Goal: Communication & Community: Answer question/provide support

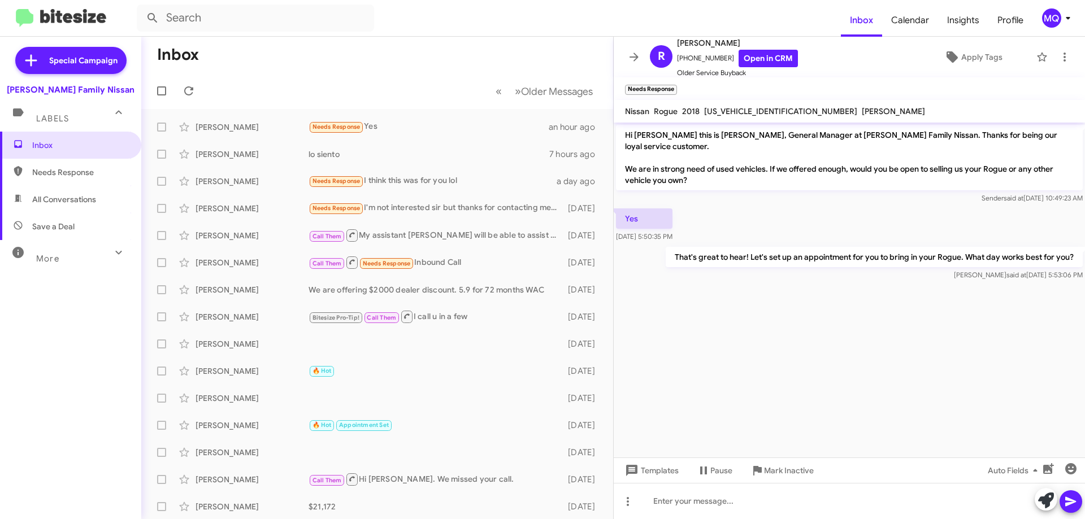
click at [83, 191] on span "All Conversations" at bounding box center [70, 199] width 141 height 27
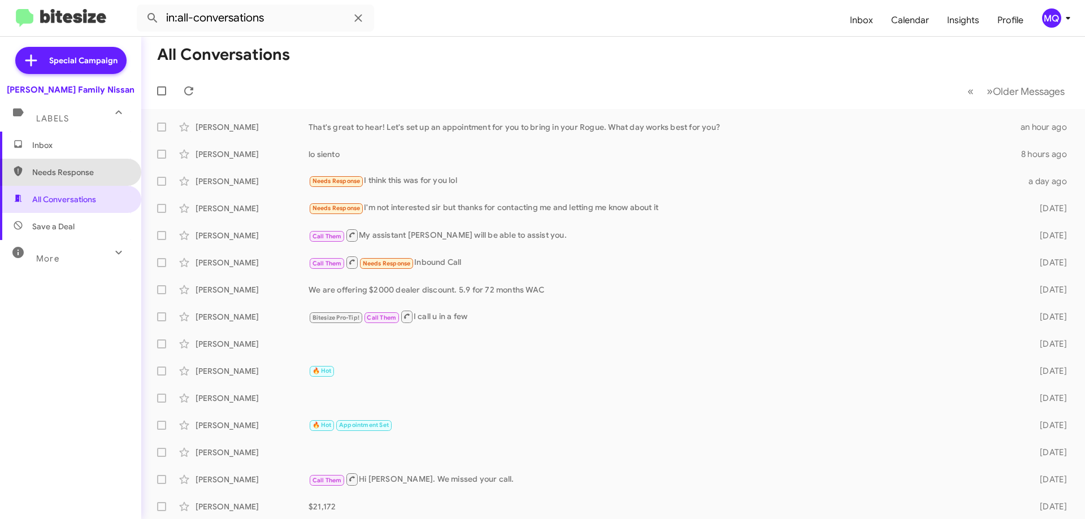
click at [74, 173] on span "Needs Response" at bounding box center [80, 172] width 96 height 11
type input "in:needs-response"
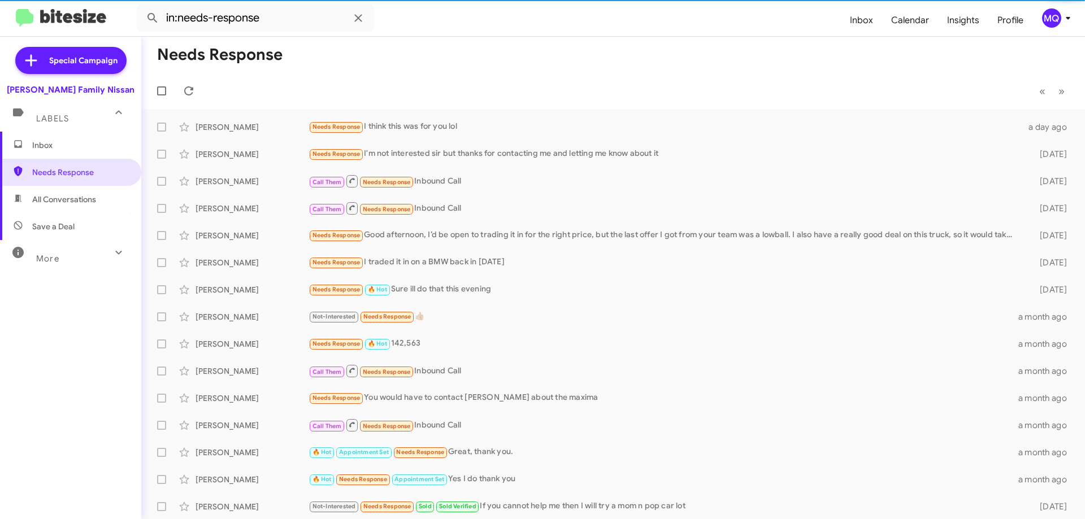
click at [66, 145] on span "Inbox" at bounding box center [80, 145] width 96 height 11
